Goal: Task Accomplishment & Management: Complete application form

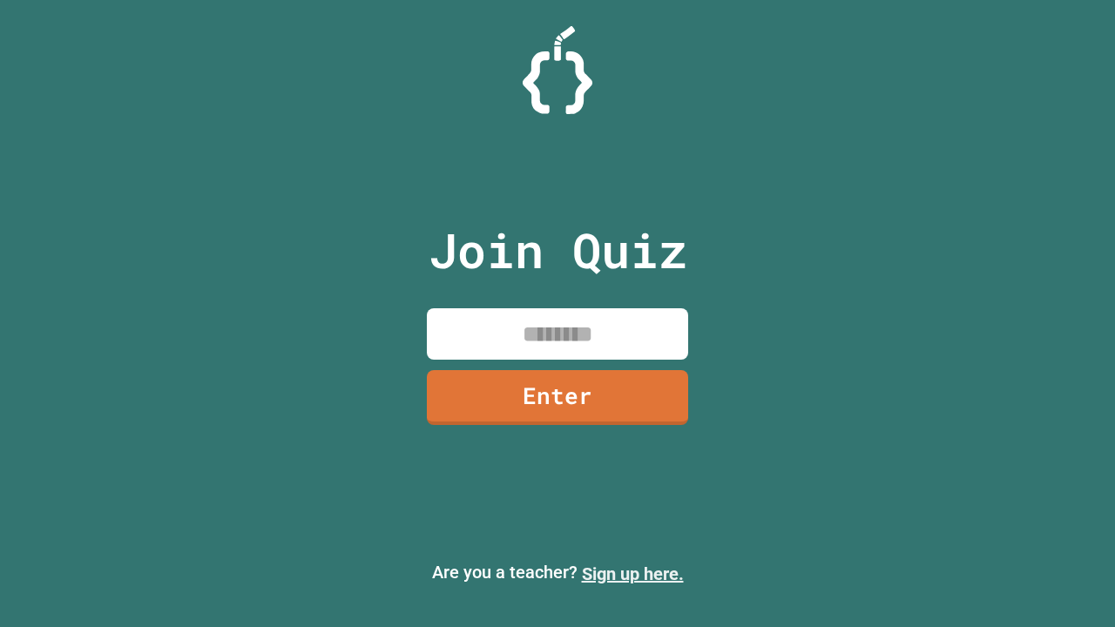
click at [632, 574] on link "Sign up here." at bounding box center [633, 574] width 102 height 21
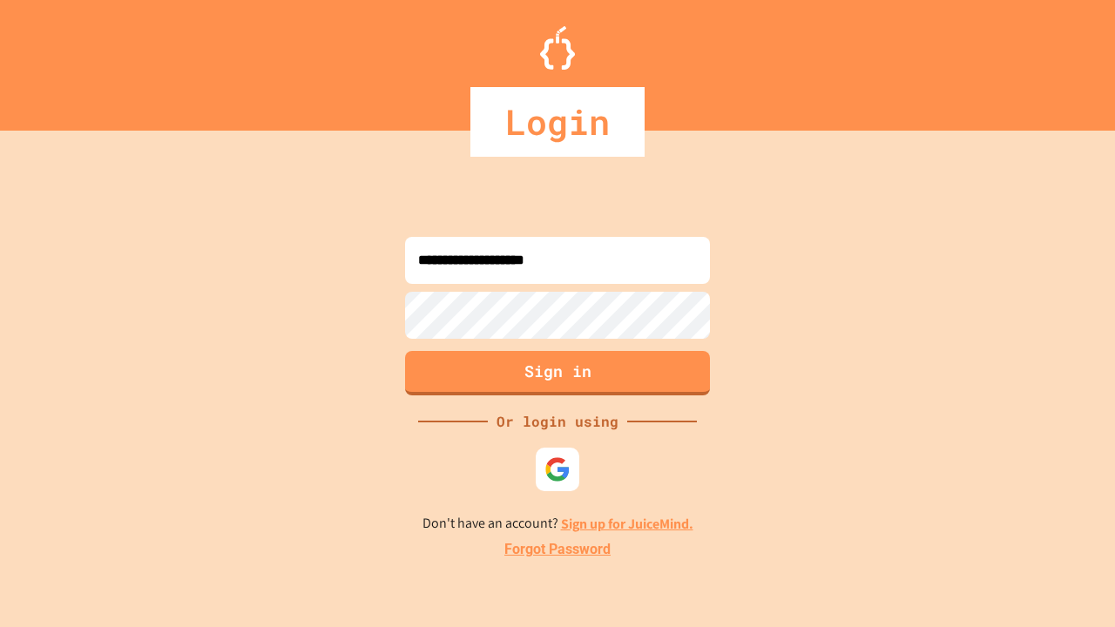
type input "**********"
